Goal: Navigation & Orientation: Find specific page/section

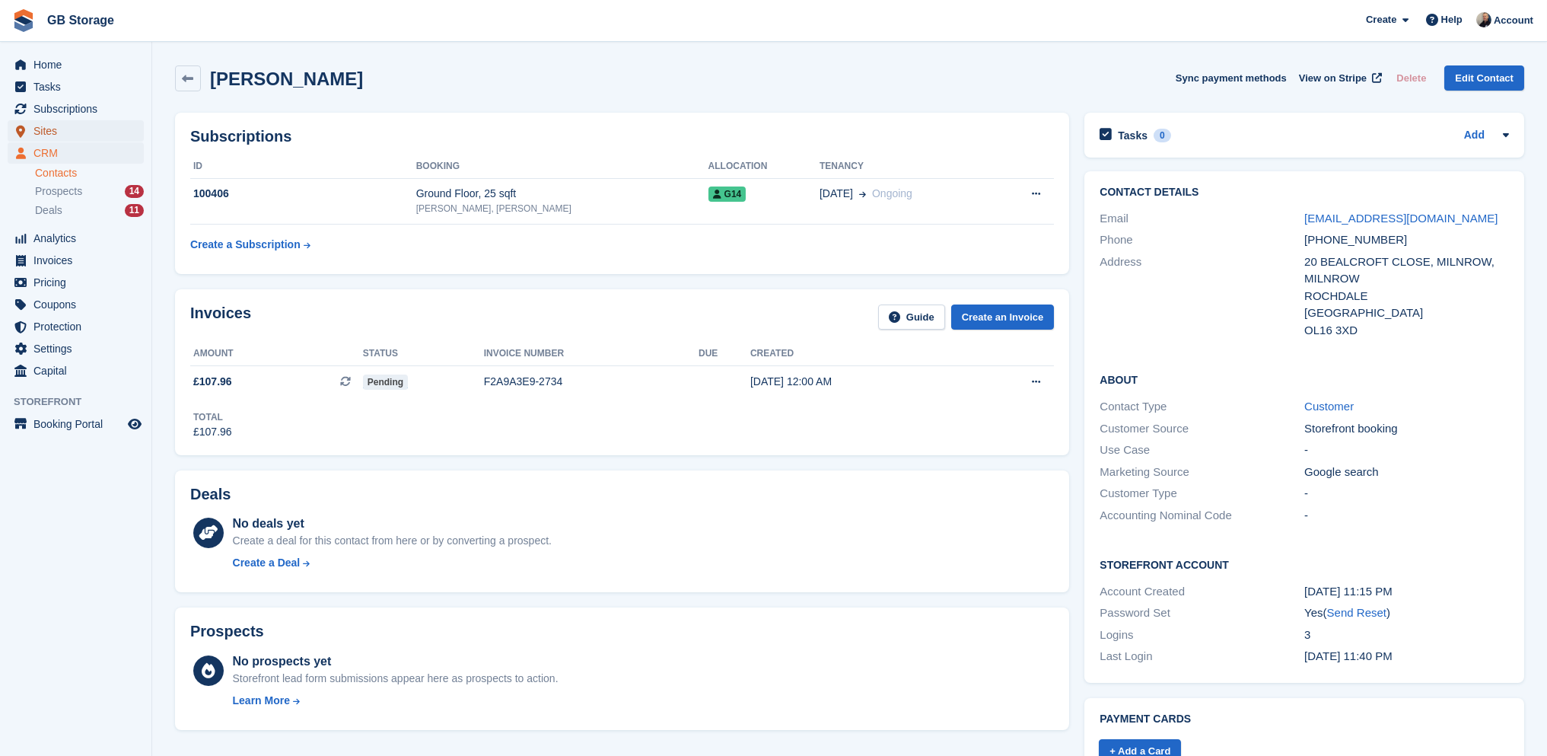
click at [86, 130] on span "Sites" at bounding box center [78, 130] width 91 height 21
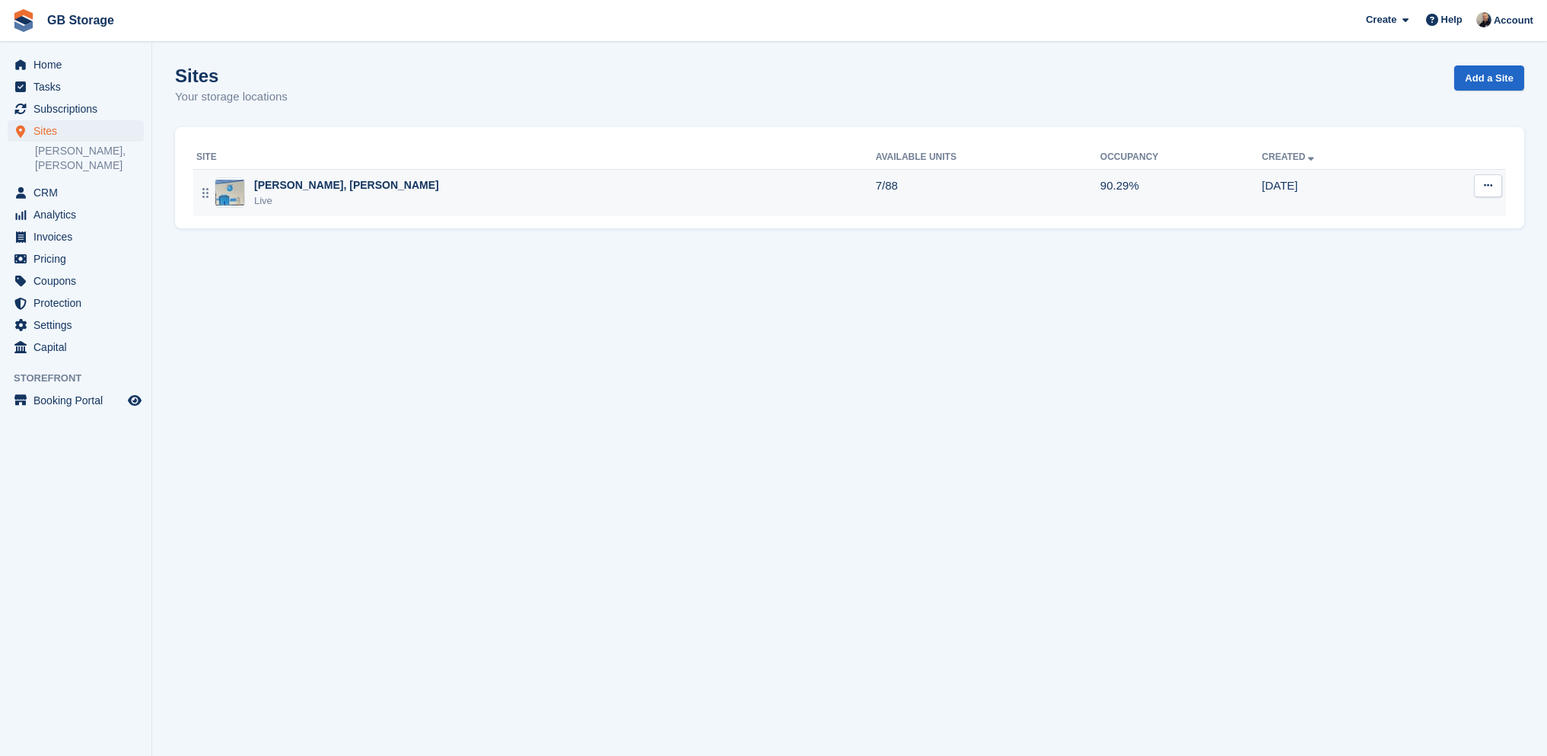
click at [311, 202] on div "Live" at bounding box center [346, 200] width 185 height 15
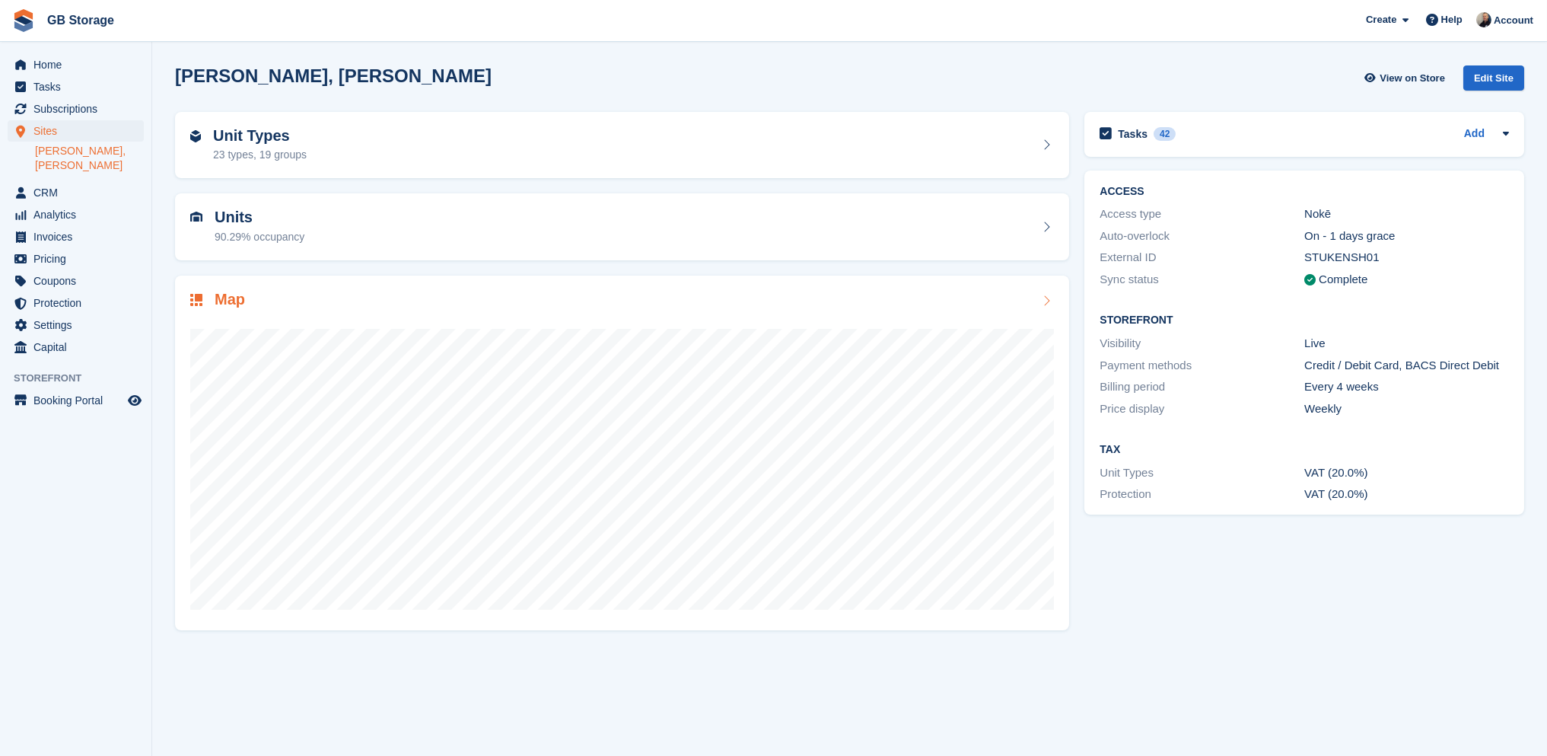
click at [448, 322] on div at bounding box center [622, 462] width 864 height 304
